Goal: Find specific page/section: Find specific page/section

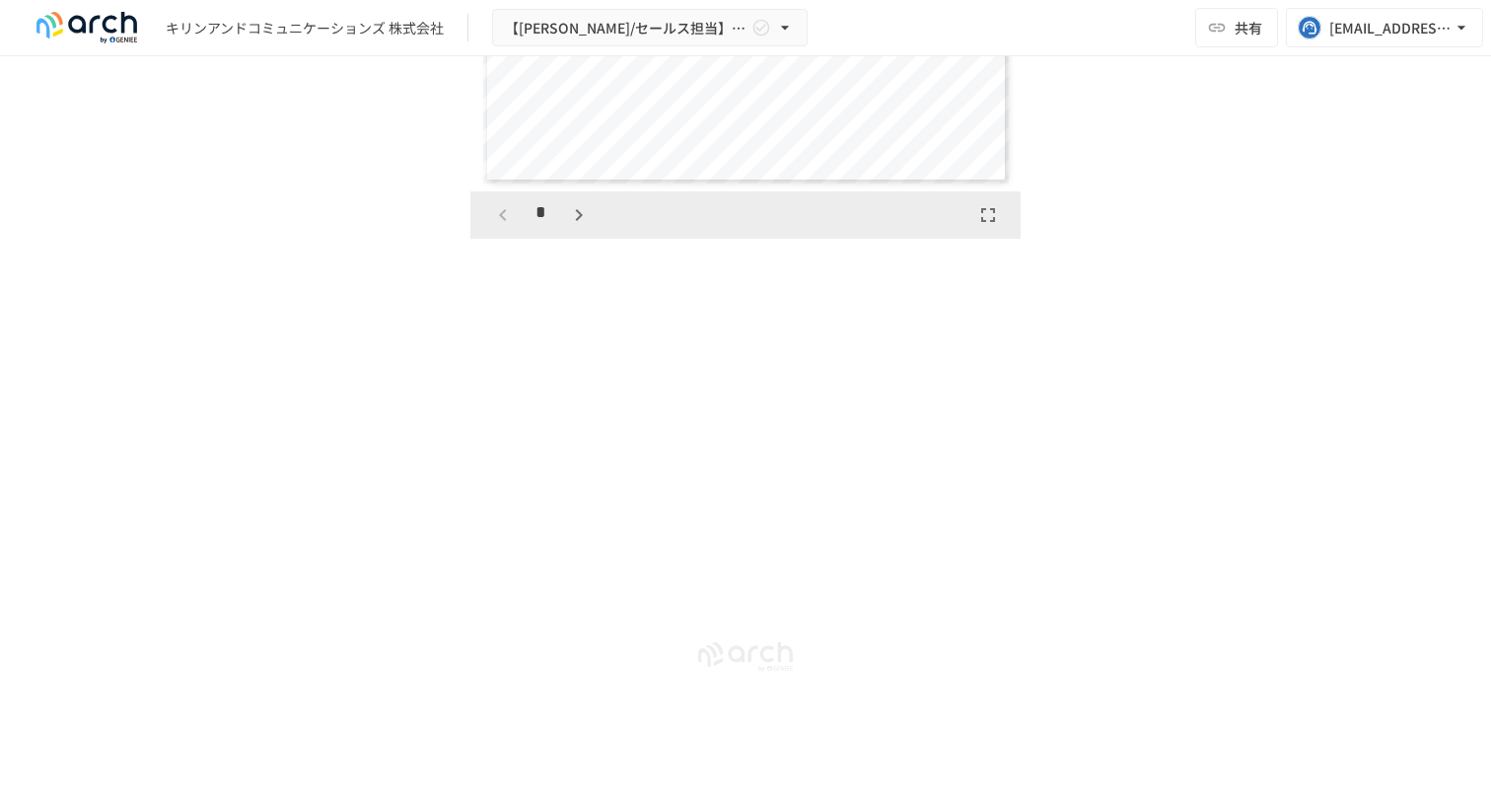
scroll to position [6715, 0]
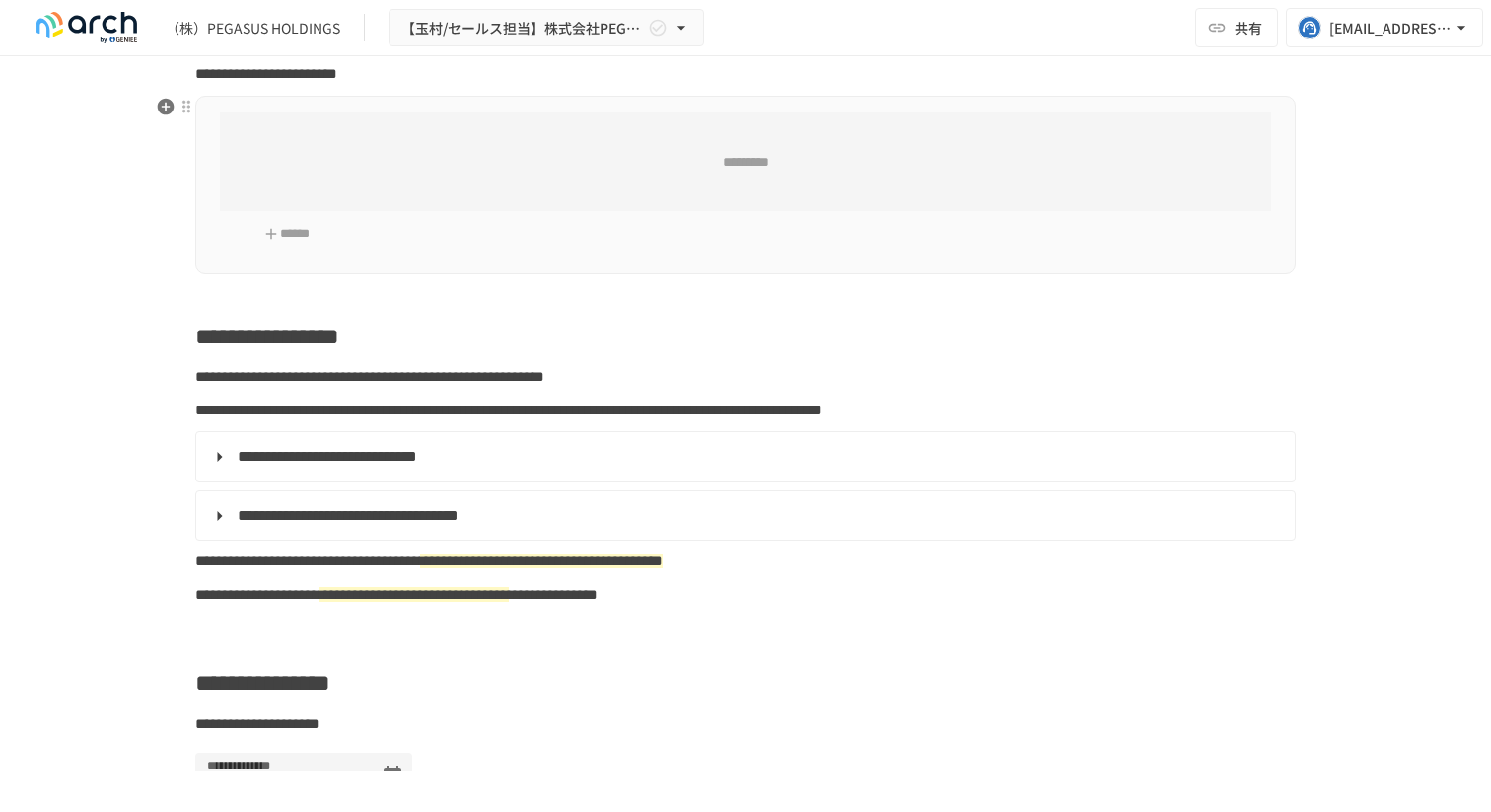
type input "**********"
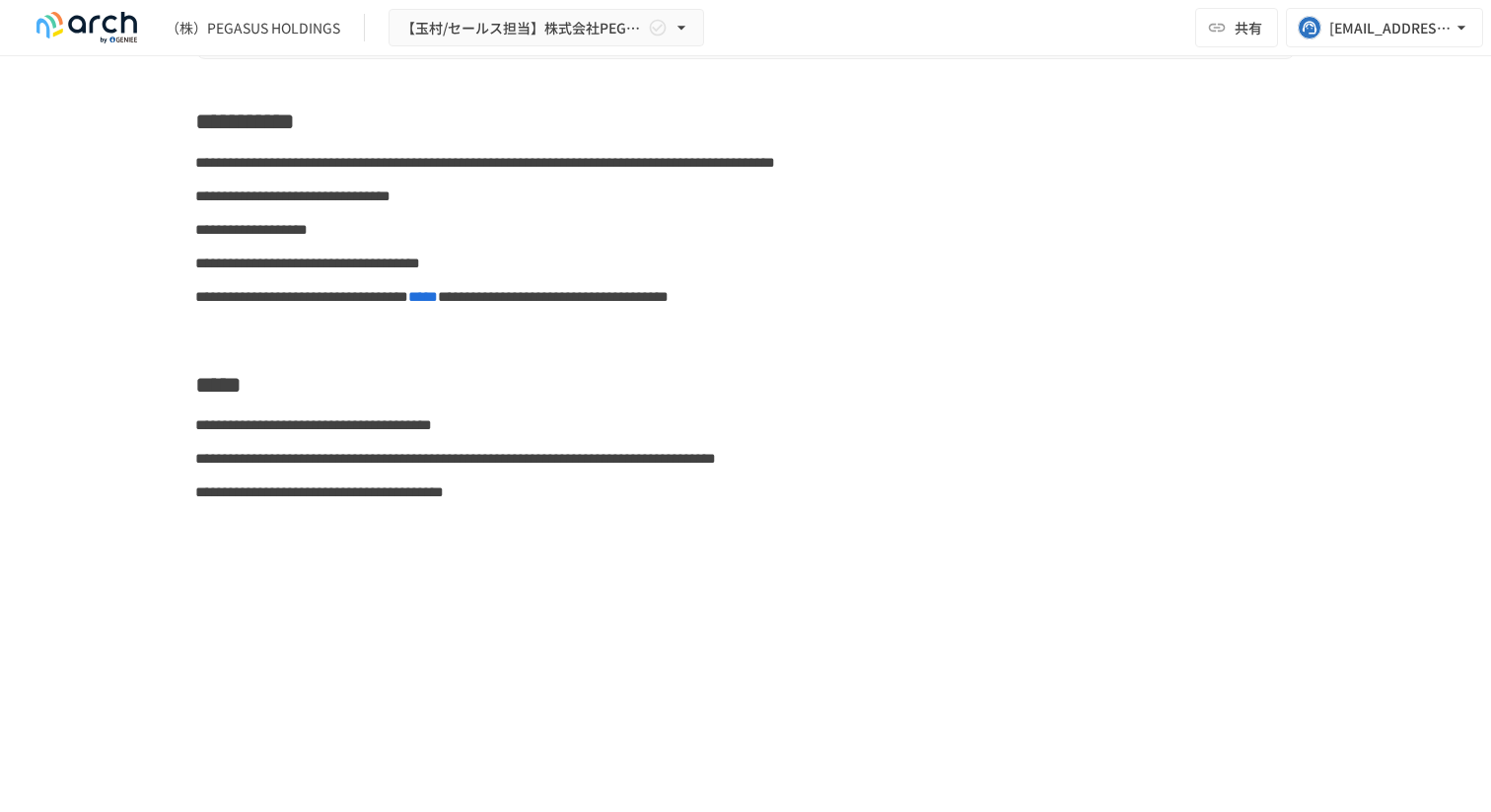
scroll to position [7777, 0]
